Goal: Task Accomplishment & Management: Manage account settings

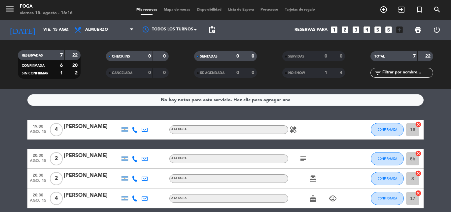
scroll to position [107, 0]
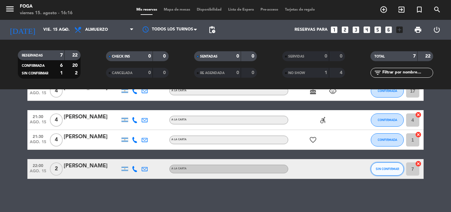
click at [379, 168] on span "SIN CONFIRMAR" at bounding box center [387, 169] width 23 height 4
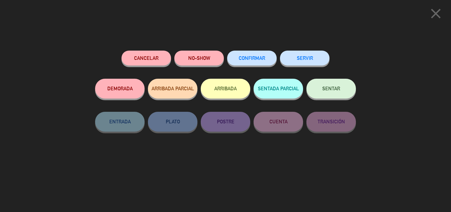
click at [257, 61] on button "CONFIRMAR" at bounding box center [252, 58] width 50 height 15
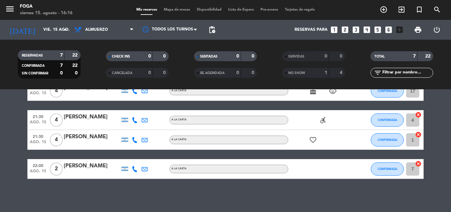
click at [313, 140] on icon "favorite_border" at bounding box center [313, 140] width 8 height 8
click at [325, 119] on icon "accessible_forward" at bounding box center [323, 120] width 8 height 8
click at [331, 91] on icon "child_care" at bounding box center [333, 91] width 8 height 8
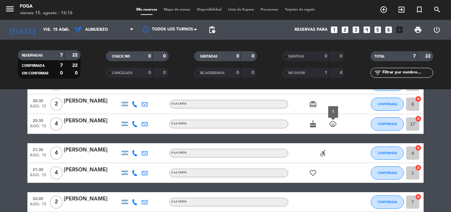
click at [316, 126] on icon "cake" at bounding box center [313, 124] width 8 height 8
click at [332, 124] on icon "child_care" at bounding box center [333, 124] width 8 height 8
click at [313, 103] on icon "card_giftcard" at bounding box center [313, 104] width 8 height 8
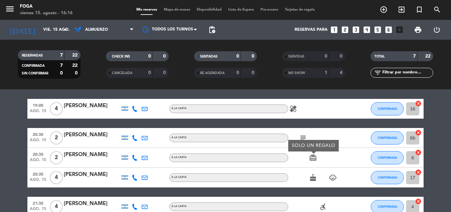
scroll to position [0, 0]
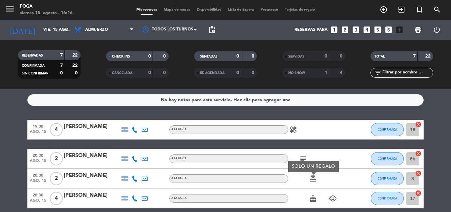
click at [292, 128] on icon "healing" at bounding box center [293, 129] width 8 height 8
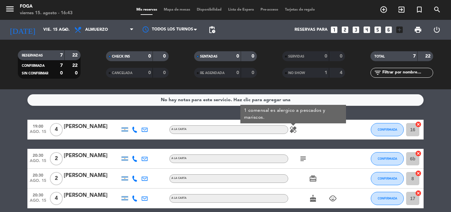
click at [53, 200] on span "4" at bounding box center [56, 198] width 13 height 13
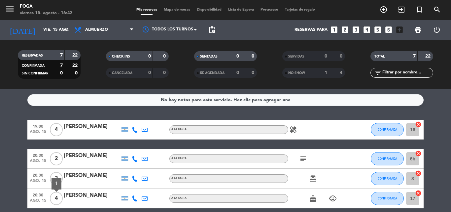
scroll to position [33, 0]
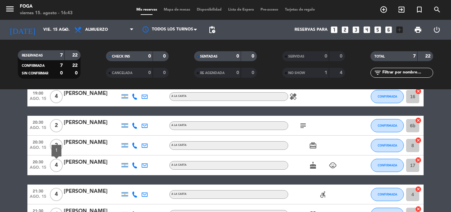
click at [58, 193] on span "4" at bounding box center [56, 194] width 13 height 13
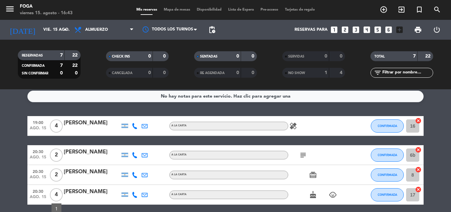
scroll to position [0, 0]
